Goal: Contribute content: Contribute content

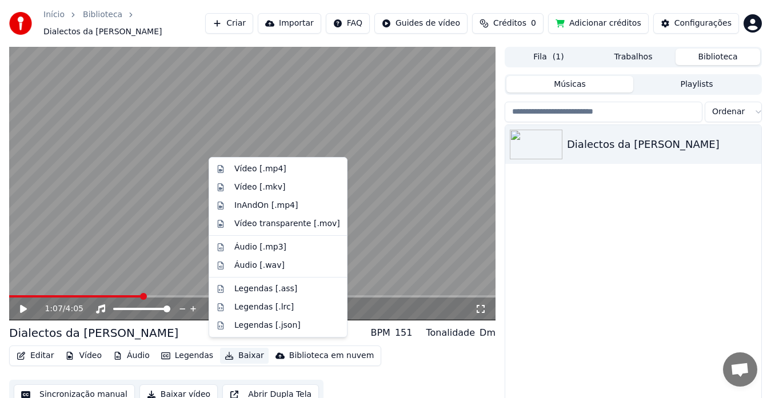
click at [235, 348] on button "Baixar" at bounding box center [244, 356] width 49 height 16
click at [267, 170] on div "Vídeo [.mp4]" at bounding box center [260, 168] width 52 height 11
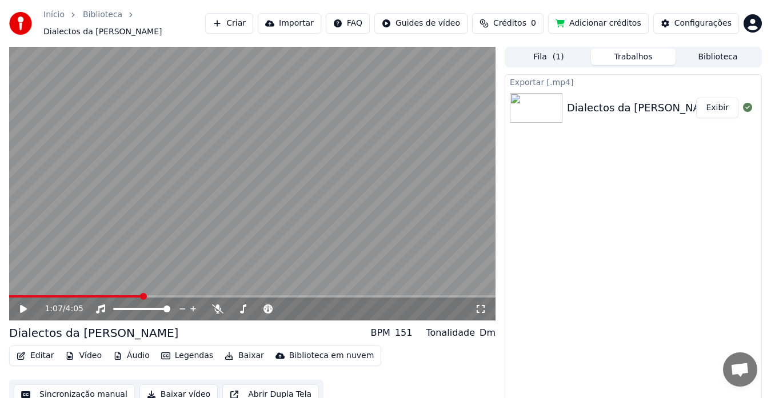
click at [724, 104] on button "Exibir" at bounding box center [717, 108] width 42 height 21
click at [717, 99] on button "Exibir" at bounding box center [717, 108] width 42 height 21
click at [591, 24] on button "Adicionar créditos" at bounding box center [598, 23] width 101 height 21
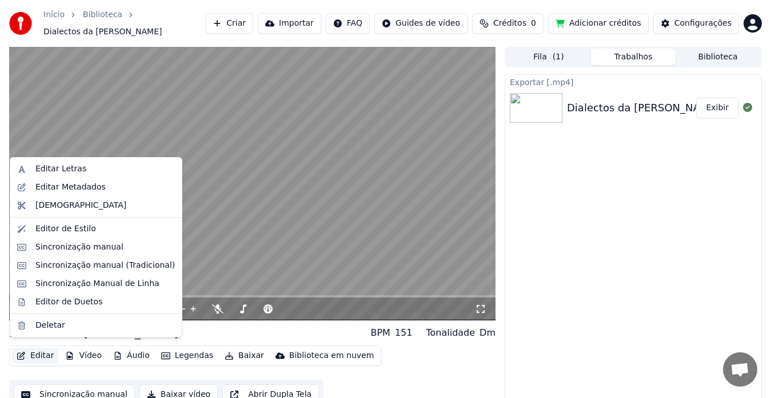
click at [45, 354] on button "Editar" at bounding box center [35, 356] width 46 height 16
click at [82, 245] on div "Sincronização manual" at bounding box center [79, 247] width 88 height 11
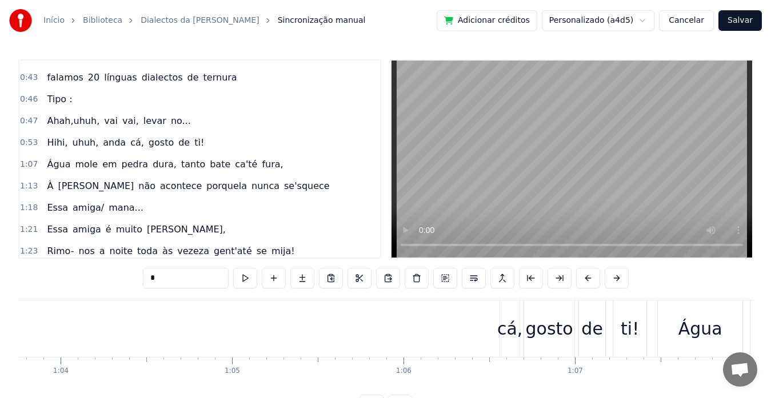
scroll to position [256, 0]
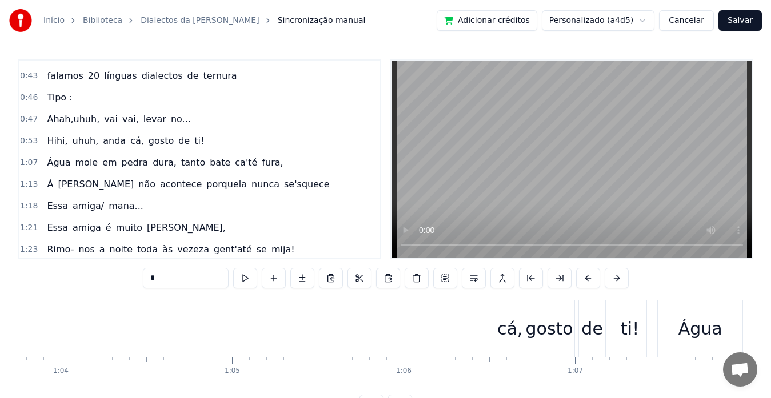
click at [234, 159] on span "ca'té" at bounding box center [246, 163] width 25 height 14
click at [151, 167] on span "dura," at bounding box center [164, 162] width 26 height 13
type input "*****"
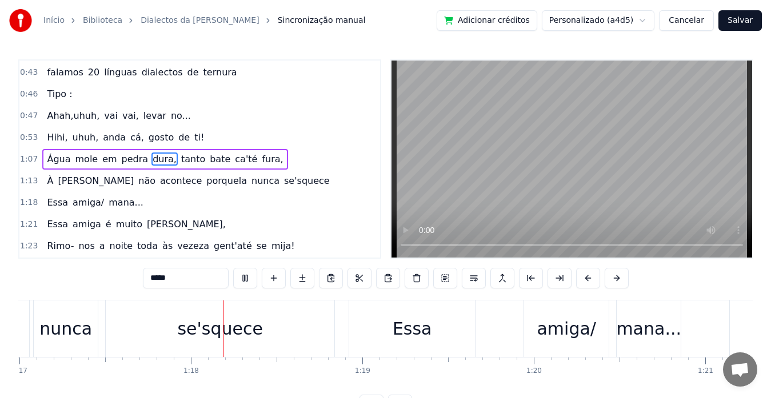
scroll to position [0, 13246]
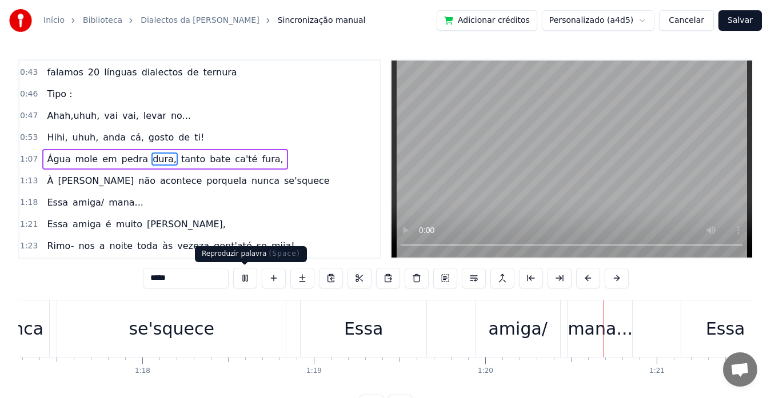
click at [244, 274] on button at bounding box center [245, 278] width 24 height 21
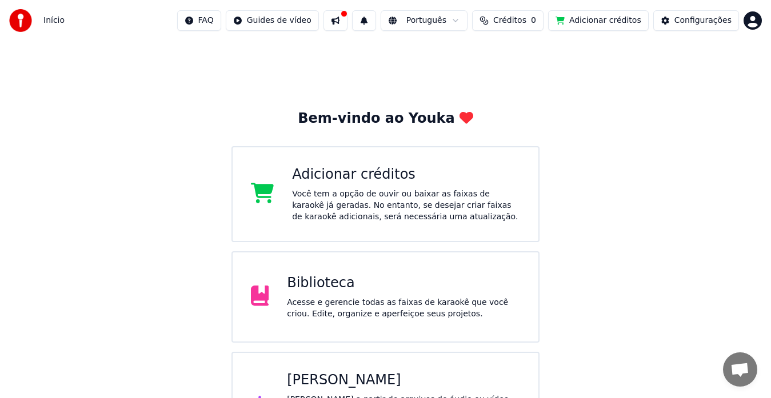
click at [374, 282] on div "Biblioteca" at bounding box center [403, 283] width 233 height 18
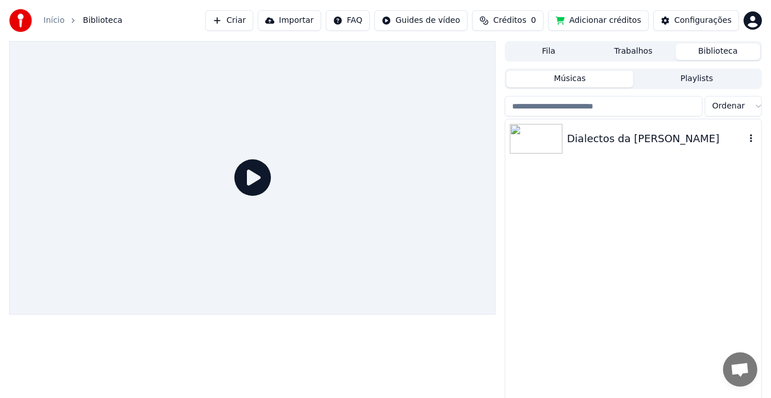
click at [530, 131] on img at bounding box center [536, 139] width 53 height 30
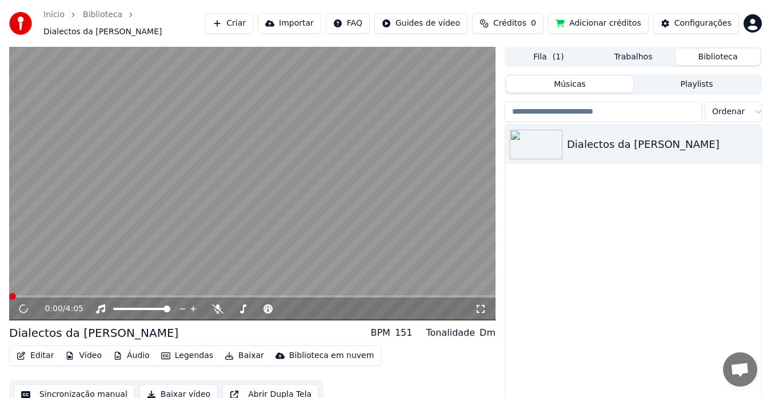
click at [45, 349] on button "Editar" at bounding box center [35, 356] width 46 height 16
click at [253, 202] on video at bounding box center [252, 184] width 486 height 274
click at [37, 350] on button "Editar" at bounding box center [35, 356] width 46 height 16
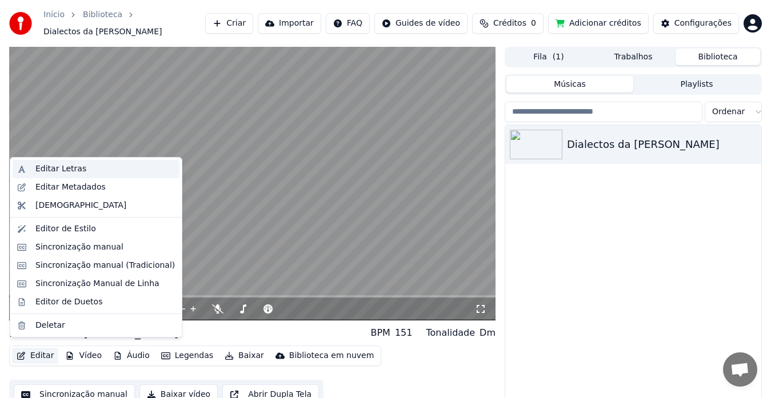
click at [39, 164] on div "Editar Letras" at bounding box center [60, 168] width 51 height 11
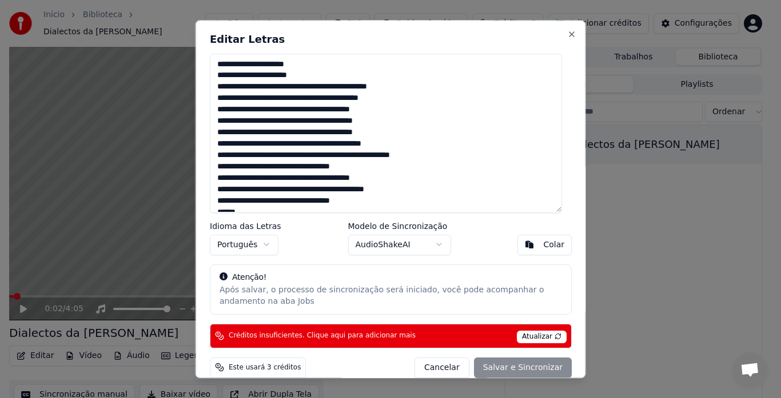
click at [535, 335] on span "Atualizar" at bounding box center [542, 336] width 50 height 13
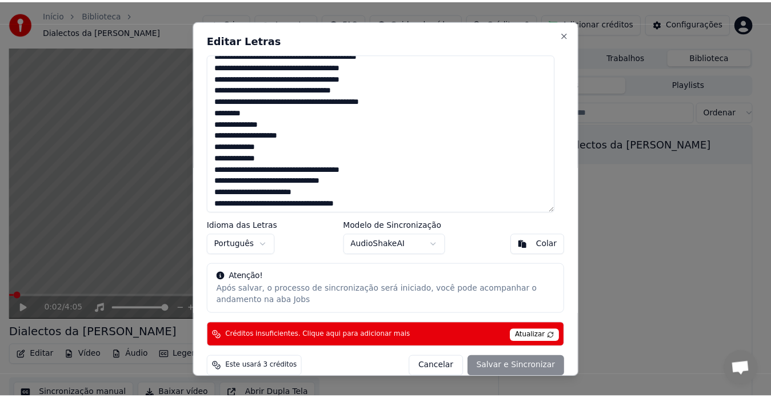
scroll to position [239, 0]
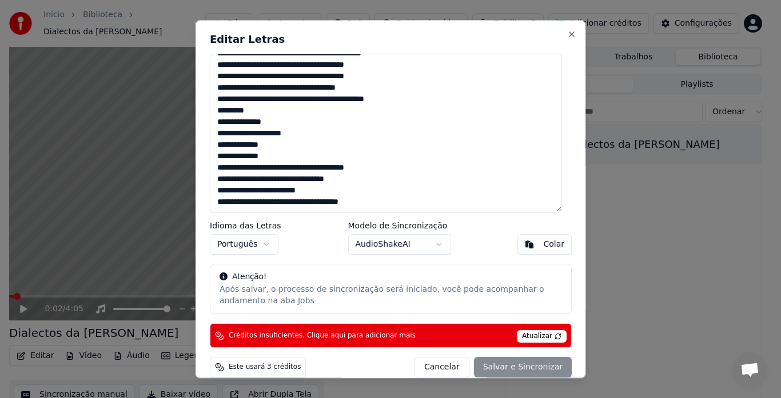
click at [563, 29] on div "Editar Letras Idioma das Letras Português Modelo de Sincronização AudioShakeAI …" at bounding box center [390, 199] width 390 height 358
click at [563, 39] on div "Editar Letras Idioma das Letras Português Modelo de Sincronização AudioShakeAI …" at bounding box center [390, 199] width 390 height 358
click at [567, 35] on button "Close" at bounding box center [571, 34] width 9 height 9
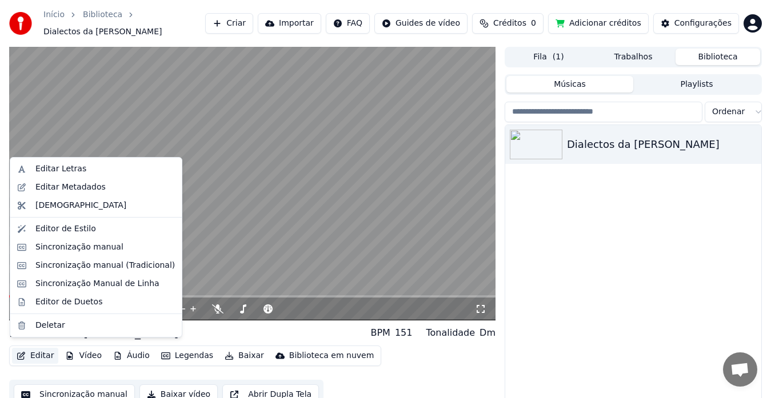
click at [40, 354] on button "Editar" at bounding box center [35, 356] width 46 height 16
click at [96, 246] on div "Sincronização manual" at bounding box center [79, 247] width 88 height 11
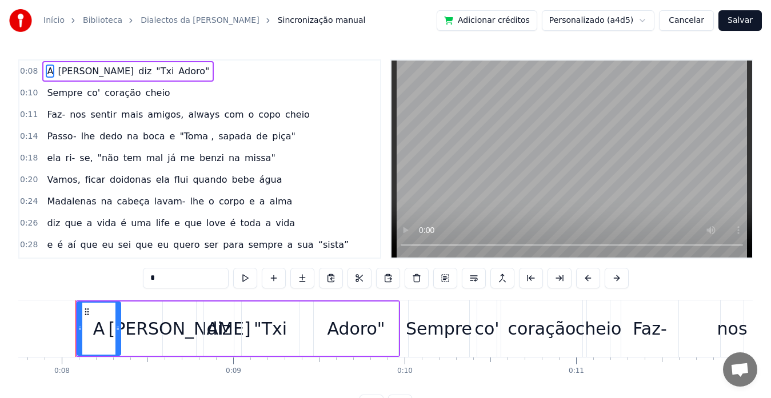
click at [700, 21] on button "Cancelar" at bounding box center [686, 20] width 55 height 21
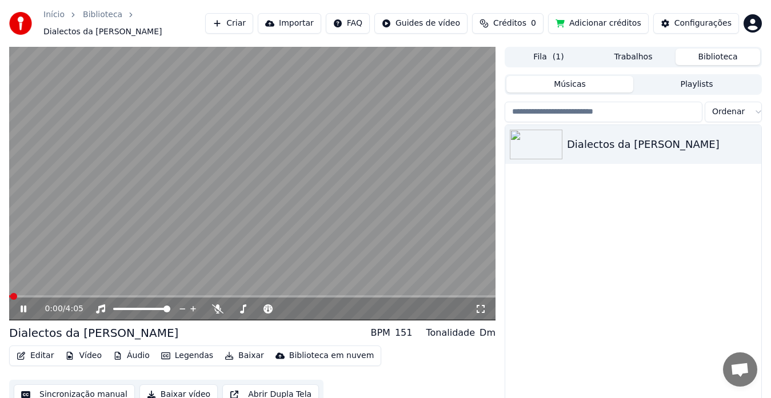
click at [28, 306] on icon at bounding box center [31, 309] width 26 height 9
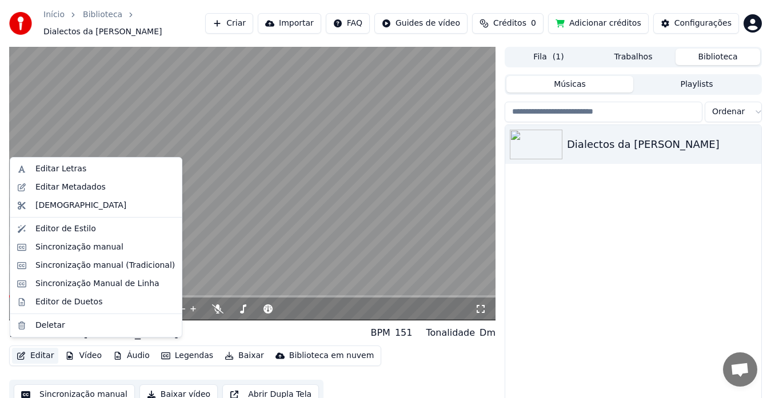
click at [39, 350] on button "Editar" at bounding box center [35, 356] width 46 height 16
click at [76, 175] on div "Editar Letras" at bounding box center [96, 169] width 167 height 18
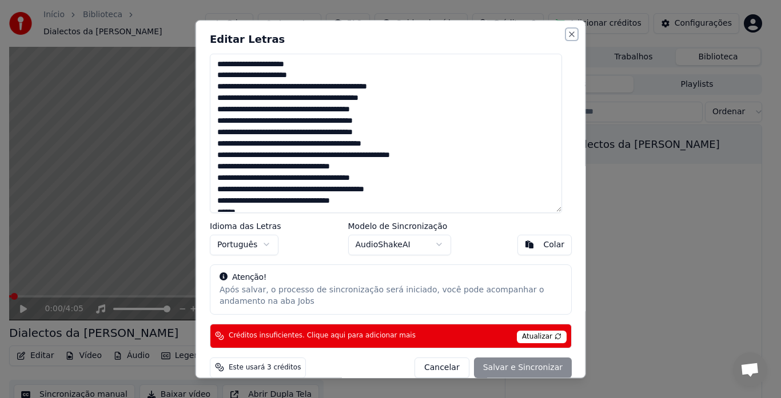
click at [567, 36] on button "Close" at bounding box center [571, 34] width 9 height 9
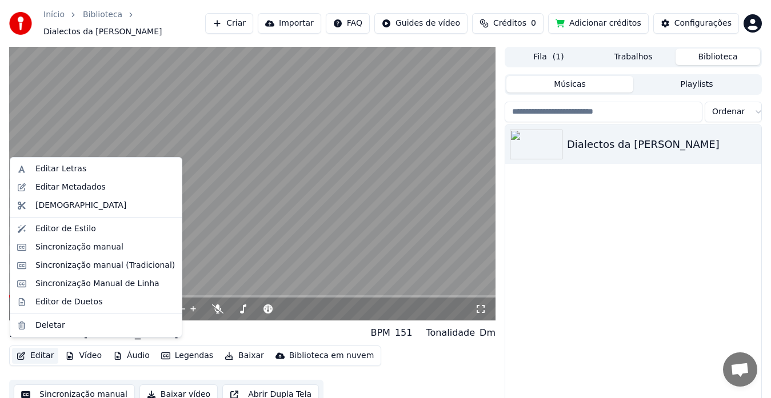
click at [47, 353] on button "Editar" at bounding box center [35, 356] width 46 height 16
click at [68, 174] on div "Editar Letras" at bounding box center [60, 168] width 51 height 11
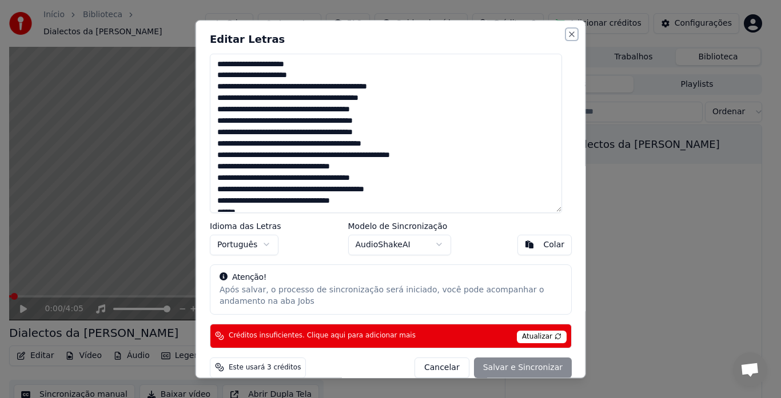
click at [567, 34] on button "Close" at bounding box center [571, 34] width 9 height 9
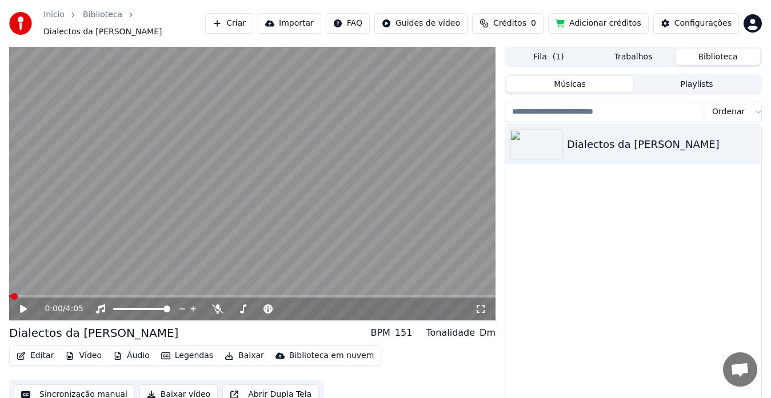
click at [46, 349] on button "Editar" at bounding box center [35, 356] width 46 height 16
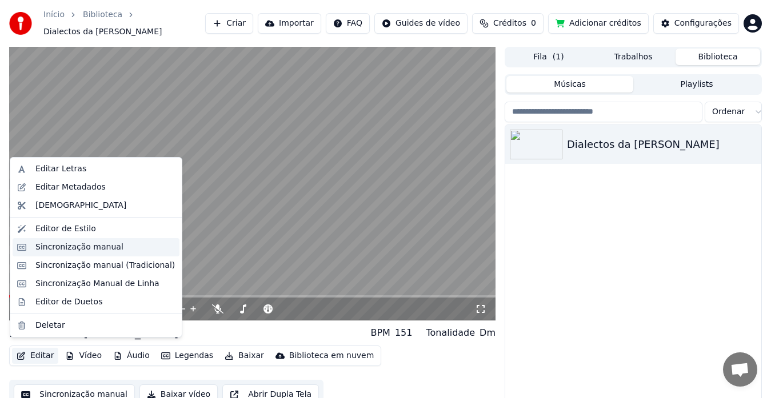
click at [88, 249] on div "Sincronização manual" at bounding box center [79, 247] width 88 height 11
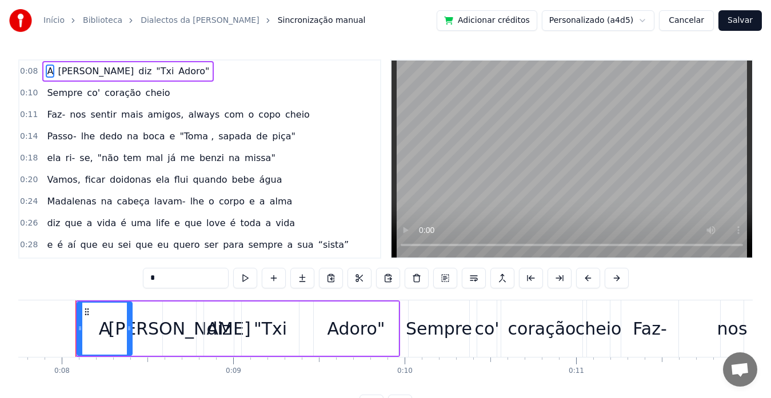
drag, startPoint x: 120, startPoint y: 323, endPoint x: 131, endPoint y: 326, distance: 11.9
click at [131, 326] on div at bounding box center [129, 329] width 5 height 52
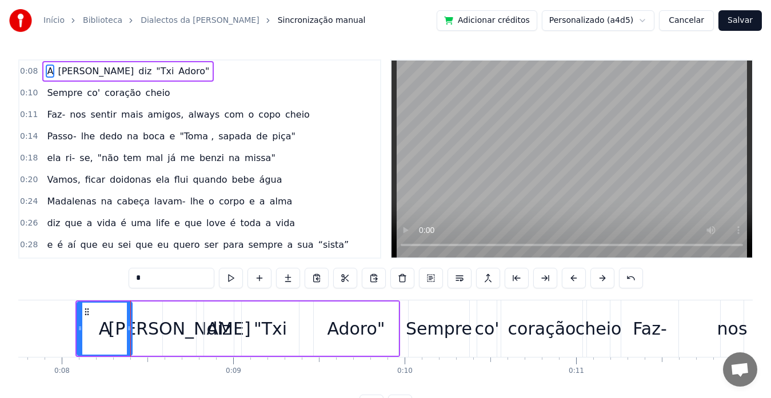
click at [383, 28] on div "Início Biblioteca Dialectos da Maria Sincronização manual Adicionar créditos Pe…" at bounding box center [385, 20] width 771 height 41
click at [422, 39] on div "Início Biblioteca Dialectos da Maria Sincronização manual Adicionar créditos Pe…" at bounding box center [385, 20] width 771 height 41
click at [250, 77] on div "0:08 A Maria diz "Txi Adoro"" at bounding box center [199, 72] width 361 height 22
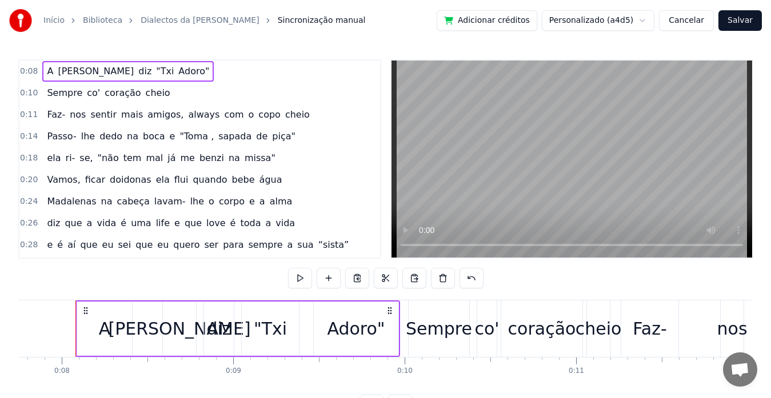
click at [339, 44] on div "Início Biblioteca Dialectos da Maria Sincronização manual Adicionar créditos Pe…" at bounding box center [385, 207] width 771 height 415
